Goal: Transaction & Acquisition: Purchase product/service

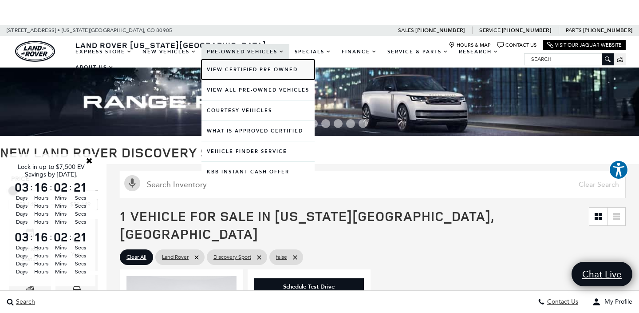
click at [242, 69] on link "View Certified Pre-Owned" at bounding box center [258, 70] width 113 height 20
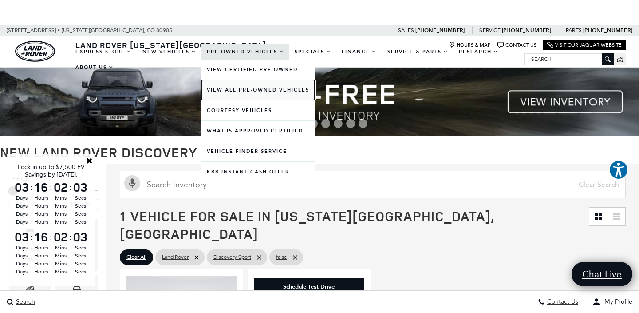
click at [229, 90] on link "View All Pre-Owned Vehicles" at bounding box center [258, 90] width 113 height 20
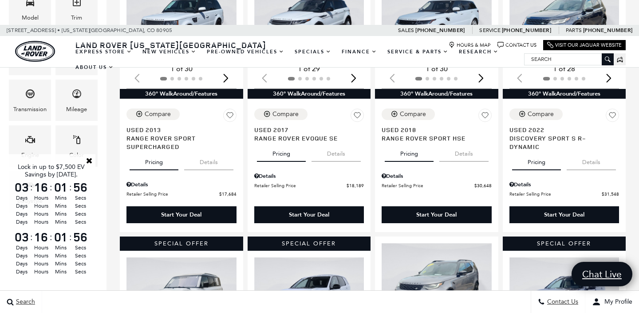
scroll to position [278, 0]
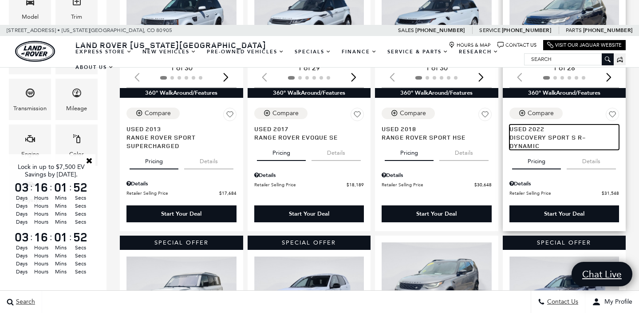
click at [528, 133] on span "Discovery Sport S R-Dynamic" at bounding box center [561, 141] width 103 height 17
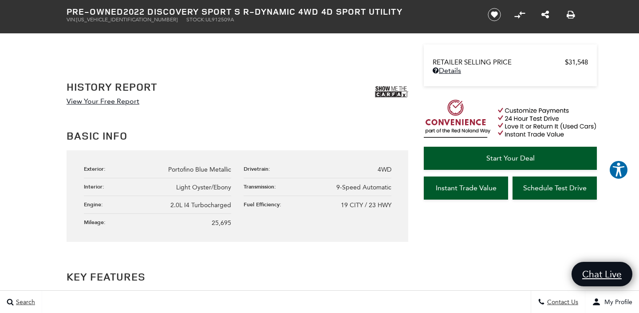
scroll to position [437, 0]
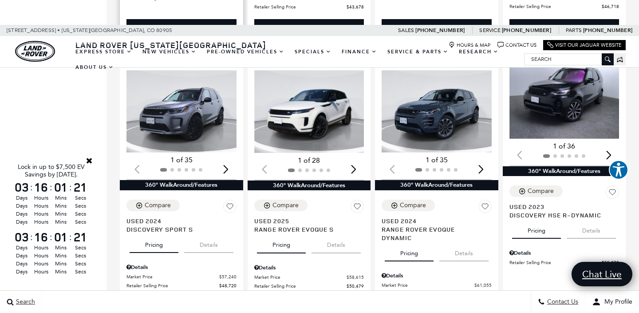
scroll to position [744, 0]
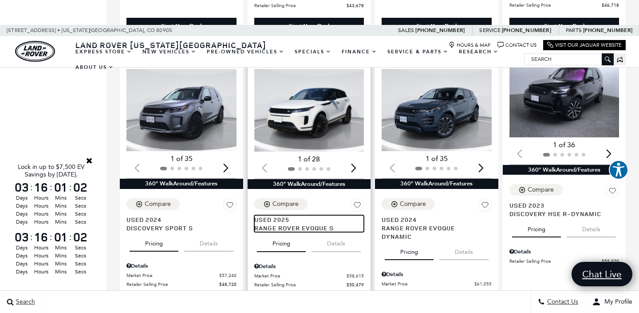
click at [284, 223] on span "Range Rover Evoque S" at bounding box center [305, 227] width 103 height 8
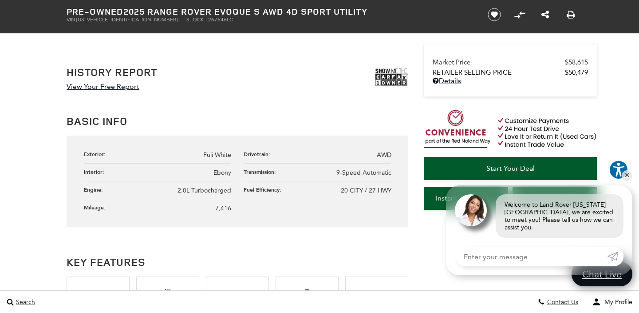
scroll to position [439, 0]
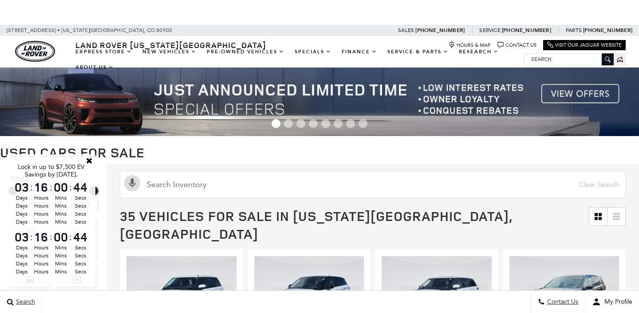
scroll to position [744, 0]
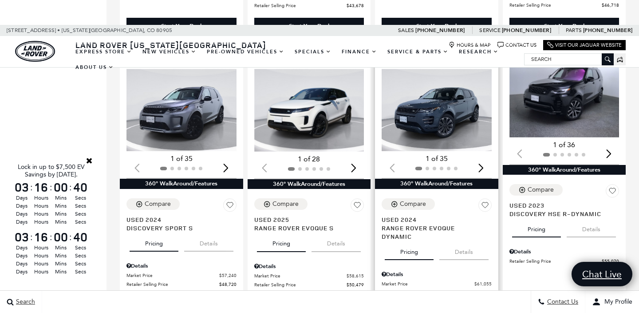
click at [480, 158] on div "Next slide" at bounding box center [482, 168] width 12 height 20
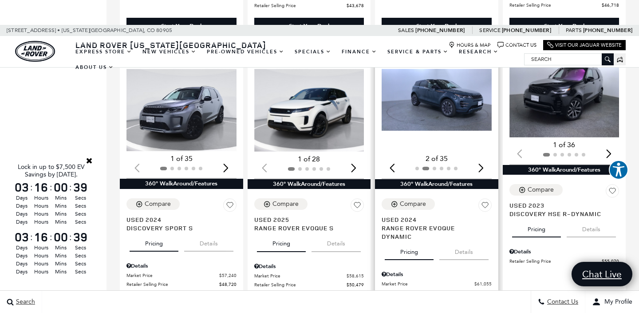
click at [480, 158] on div "Next slide" at bounding box center [482, 168] width 12 height 20
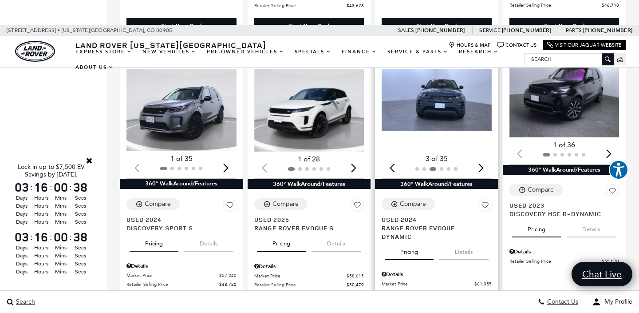
click at [480, 158] on div "Next slide" at bounding box center [482, 168] width 12 height 20
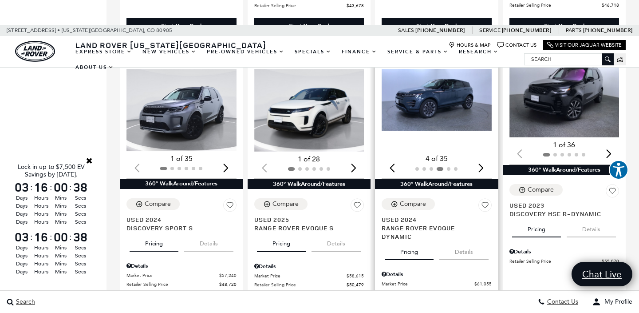
click at [480, 158] on div "Next slide" at bounding box center [482, 168] width 12 height 20
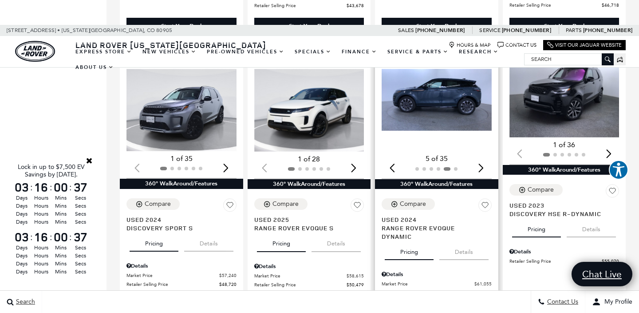
click at [480, 158] on div "Next slide" at bounding box center [482, 168] width 12 height 20
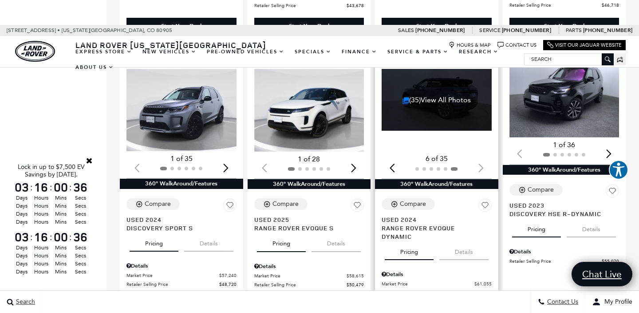
click at [480, 164] on div at bounding box center [437, 169] width 110 height 10
click at [481, 164] on div at bounding box center [437, 169] width 110 height 10
click at [482, 164] on div at bounding box center [437, 169] width 110 height 10
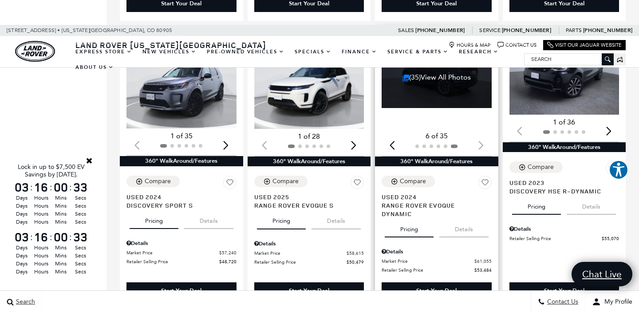
scroll to position [768, 0]
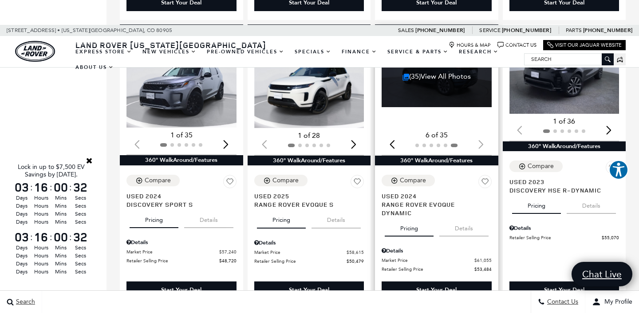
click at [417, 286] on div "Start Your Deal" at bounding box center [437, 290] width 40 height 8
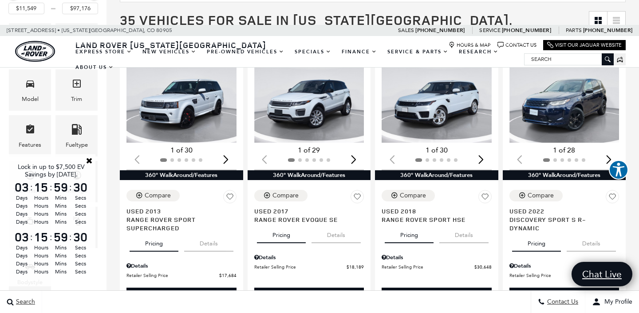
scroll to position [195, 0]
